Goal: Information Seeking & Learning: Learn about a topic

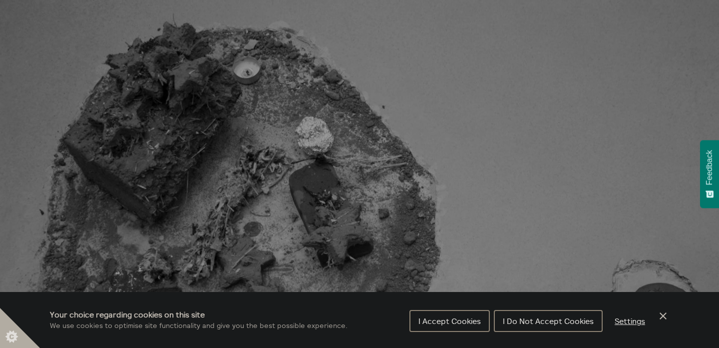
scroll to position [127, 0]
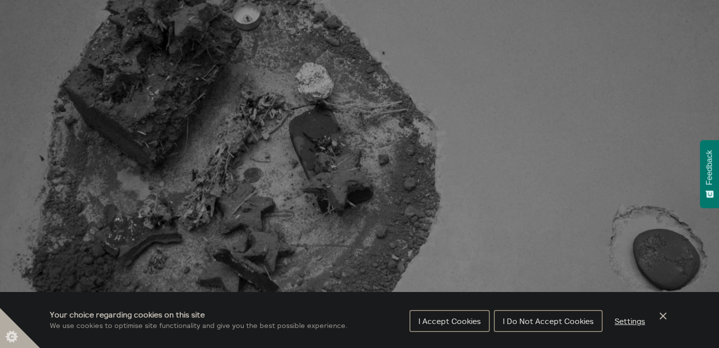
click at [559, 324] on span "I Do Not Accept Cookies" at bounding box center [548, 321] width 91 height 10
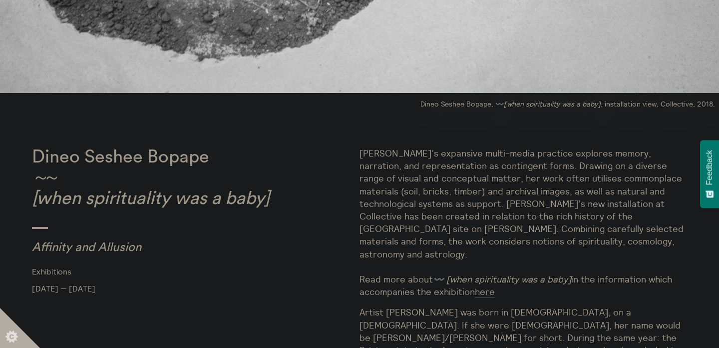
scroll to position [529, 0]
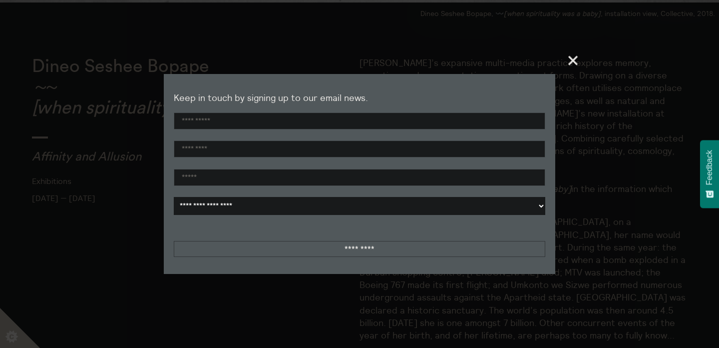
click at [572, 60] on span "+" at bounding box center [573, 59] width 29 height 29
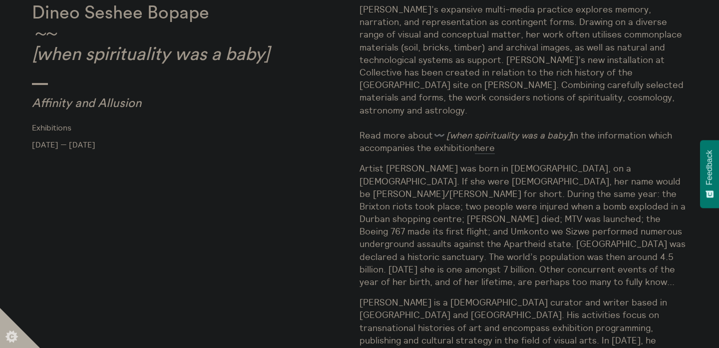
scroll to position [531, 0]
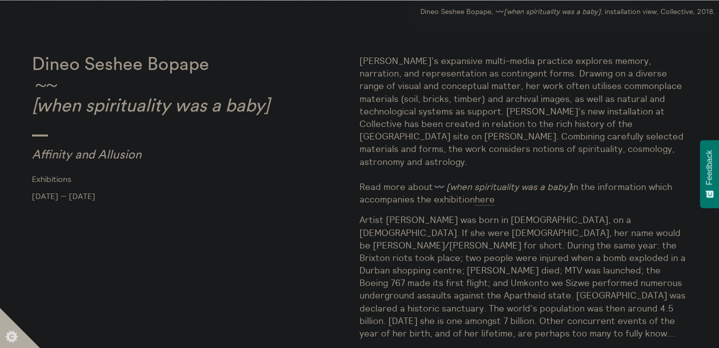
click at [575, 95] on p "[PERSON_NAME]’s expansive multi-media practice explores memory, narration, and …" at bounding box center [524, 129] width 328 height 151
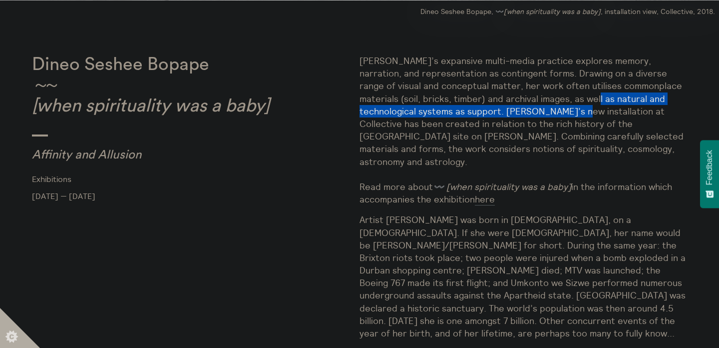
drag, startPoint x: 575, startPoint y: 95, endPoint x: 549, endPoint y: 108, distance: 29.5
click at [549, 108] on p "[PERSON_NAME]’s expansive multi-media practice explores memory, narration, and …" at bounding box center [524, 129] width 328 height 151
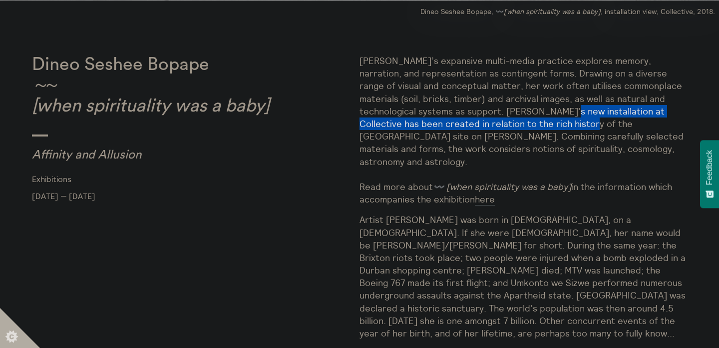
drag, startPoint x: 549, startPoint y: 108, endPoint x: 537, endPoint y: 118, distance: 15.6
click at [537, 118] on p "[PERSON_NAME]’s expansive multi-media practice explores memory, narration, and …" at bounding box center [524, 129] width 328 height 151
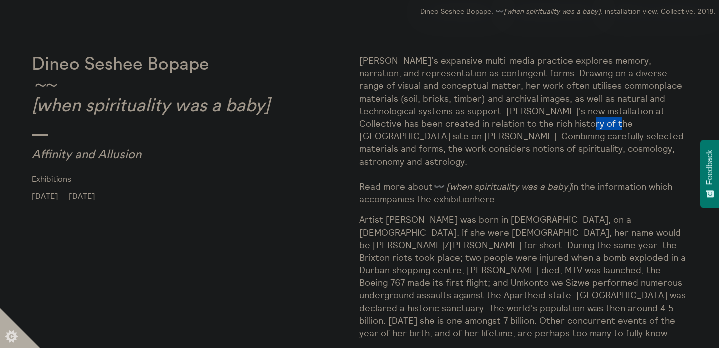
drag, startPoint x: 537, startPoint y: 118, endPoint x: 559, endPoint y: 127, distance: 24.0
click at [559, 127] on p "[PERSON_NAME]’s expansive multi-media practice explores memory, narration, and …" at bounding box center [524, 129] width 328 height 151
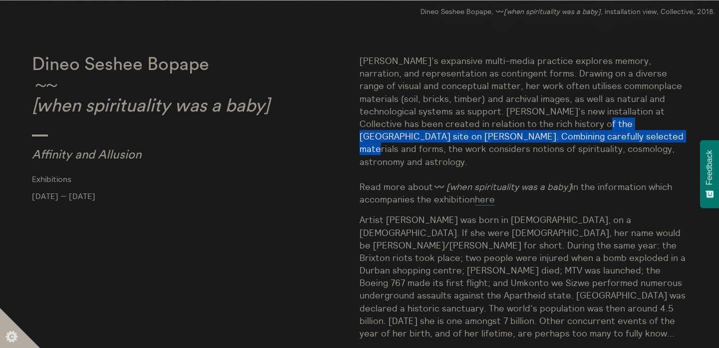
click at [559, 131] on p "[PERSON_NAME]’s expansive multi-media practice explores memory, narration, and …" at bounding box center [524, 129] width 328 height 151
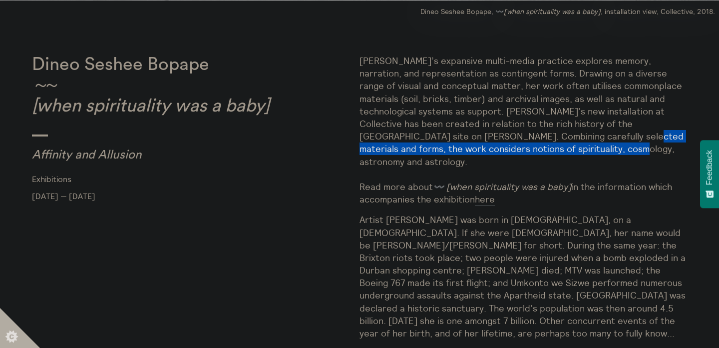
drag, startPoint x: 559, startPoint y: 131, endPoint x: 538, endPoint y: 145, distance: 25.6
click at [538, 145] on p "[PERSON_NAME]’s expansive multi-media practice explores memory, narration, and …" at bounding box center [524, 129] width 328 height 151
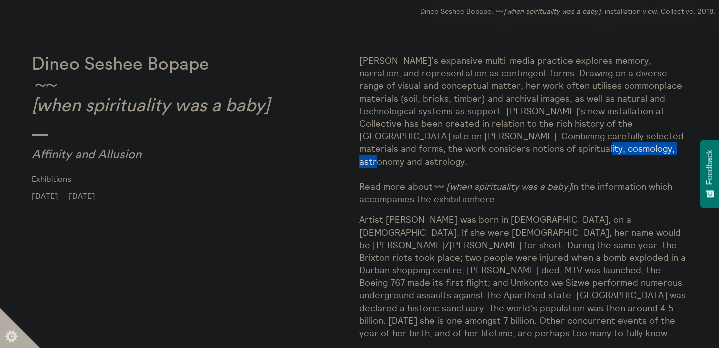
drag, startPoint x: 538, startPoint y: 145, endPoint x: 576, endPoint y: 145, distance: 38.5
click at [576, 145] on p "[PERSON_NAME]’s expansive multi-media practice explores memory, narration, and …" at bounding box center [524, 129] width 328 height 151
drag, startPoint x: 576, startPoint y: 145, endPoint x: 490, endPoint y: 148, distance: 86.5
click at [490, 148] on p "[PERSON_NAME]’s expansive multi-media practice explores memory, narration, and …" at bounding box center [524, 129] width 328 height 151
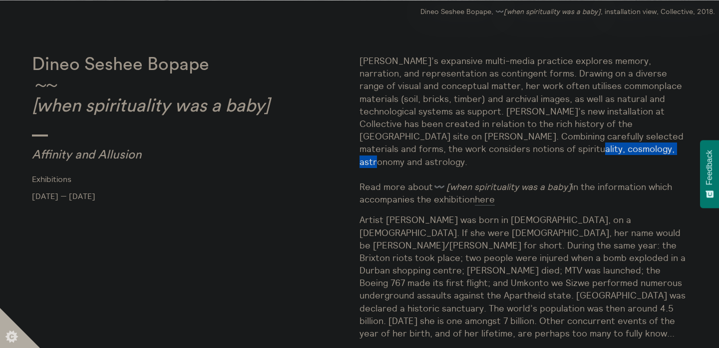
click at [490, 148] on p "[PERSON_NAME]’s expansive multi-media practice explores memory, narration, and …" at bounding box center [524, 129] width 328 height 151
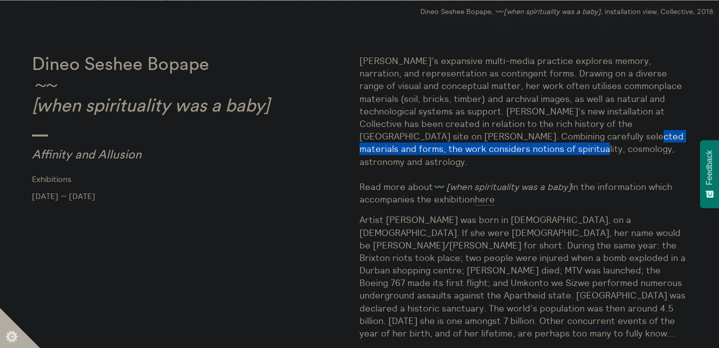
drag, startPoint x: 490, startPoint y: 148, endPoint x: 535, endPoint y: 138, distance: 45.9
click at [535, 138] on p "[PERSON_NAME]’s expansive multi-media practice explores memory, narration, and …" at bounding box center [524, 129] width 328 height 151
